Goal: Information Seeking & Learning: Compare options

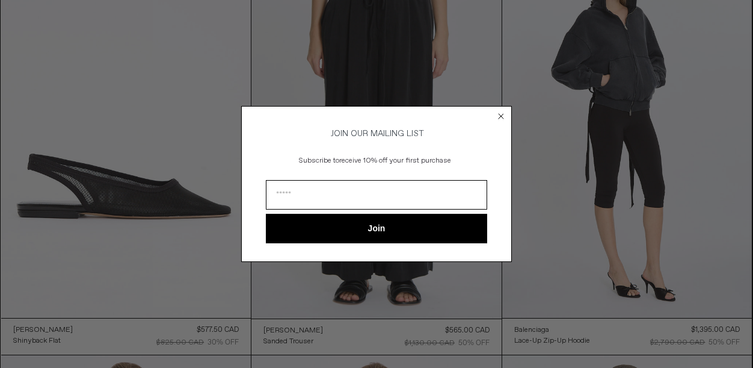
click at [499, 116] on circle "Close dialog" at bounding box center [501, 116] width 11 height 11
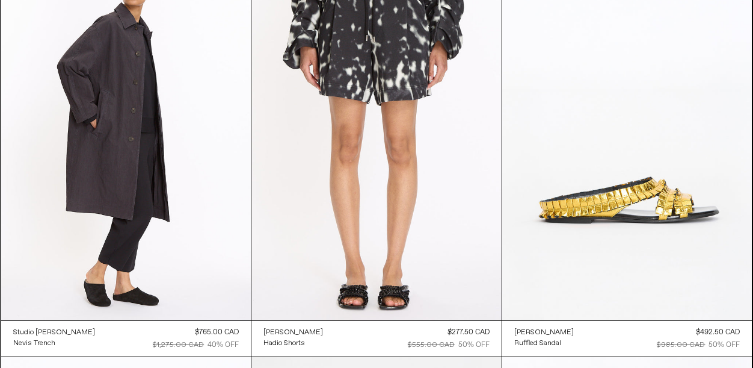
scroll to position [3421, 0]
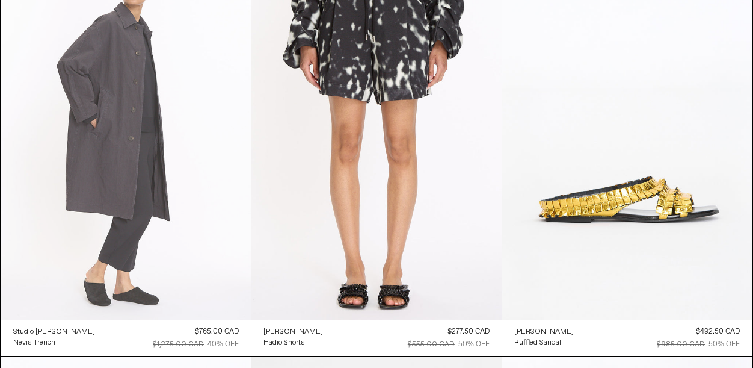
click at [82, 113] on at bounding box center [126, 132] width 250 height 375
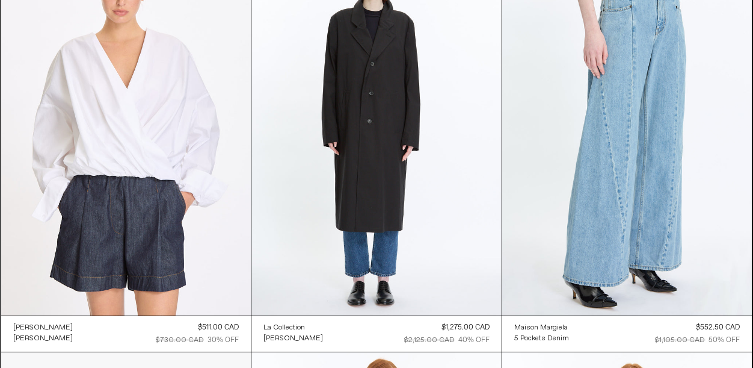
scroll to position [8379, 0]
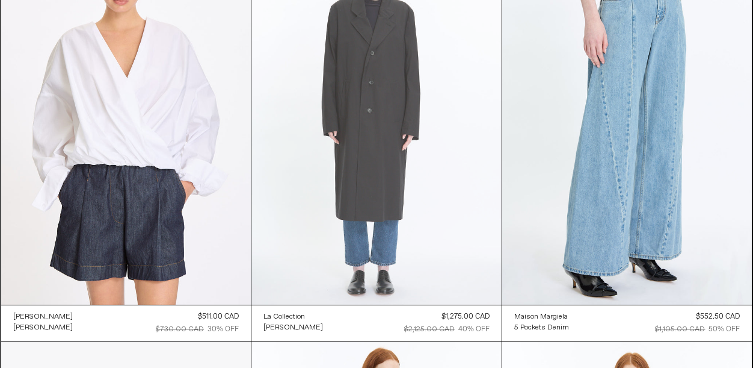
click at [365, 79] on at bounding box center [377, 117] width 250 height 375
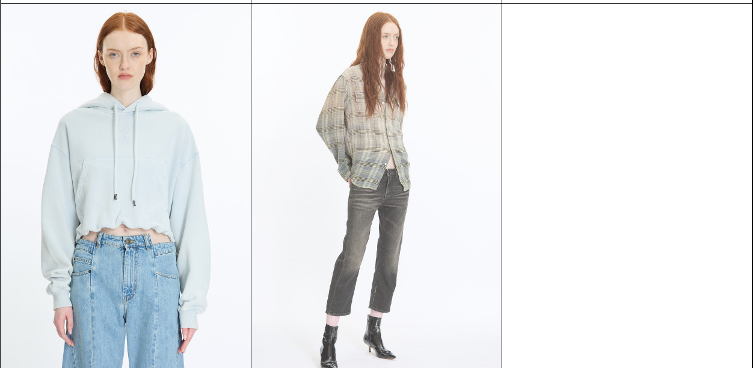
scroll to position [9132, 0]
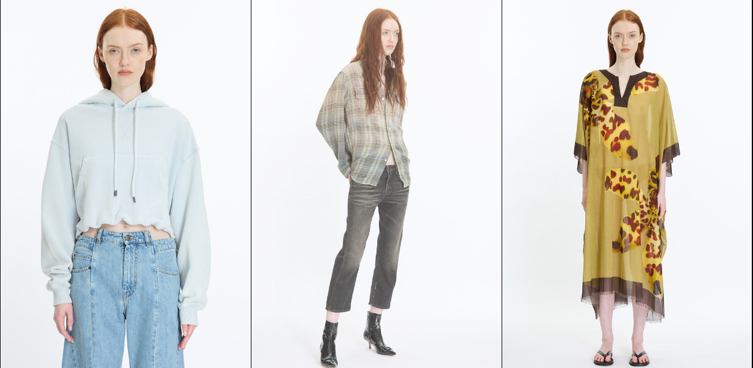
click at [372, 129] on at bounding box center [377, 187] width 250 height 375
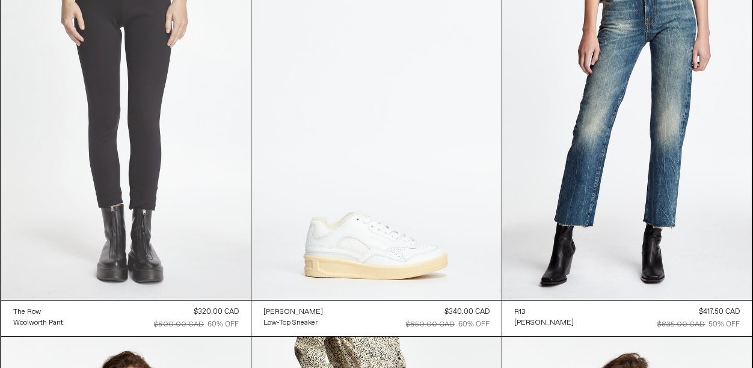
scroll to position [33934, 0]
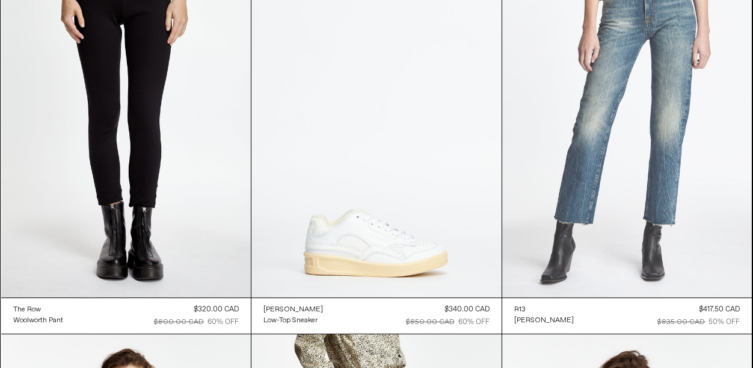
click at [598, 151] on at bounding box center [627, 109] width 250 height 375
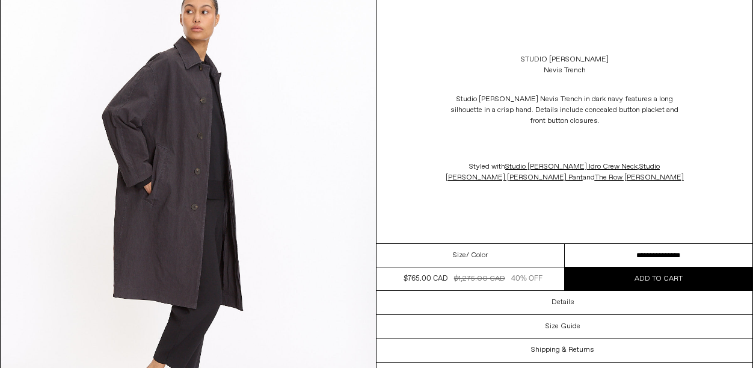
scroll to position [114, 0]
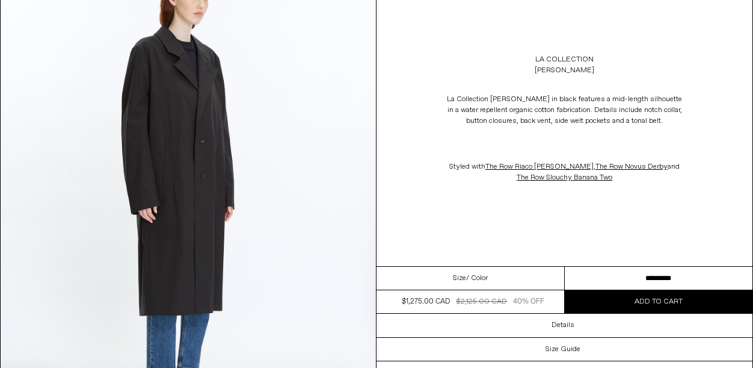
scroll to position [1058, 0]
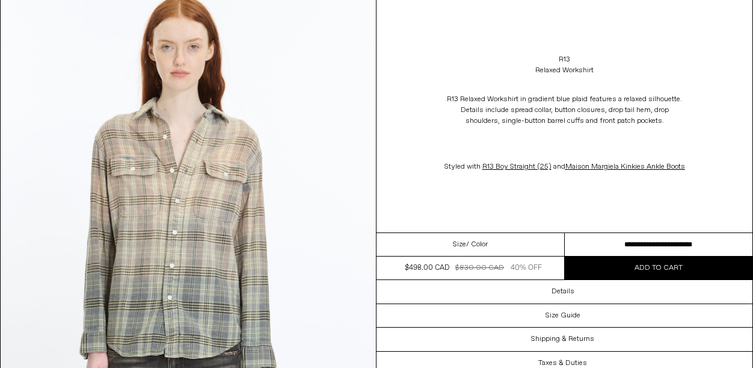
scroll to position [555, 0]
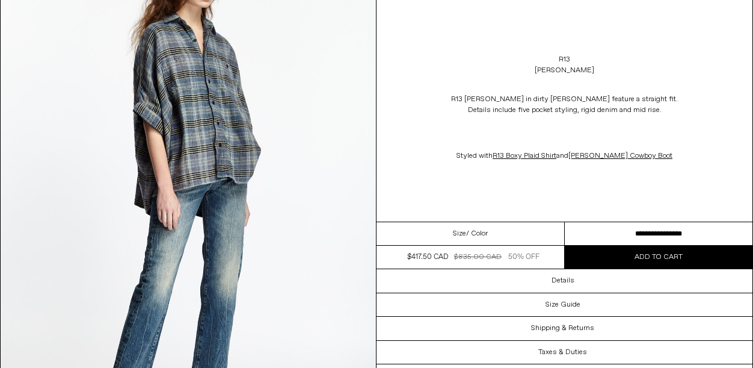
scroll to position [2412, 0]
